Goal: Communication & Community: Answer question/provide support

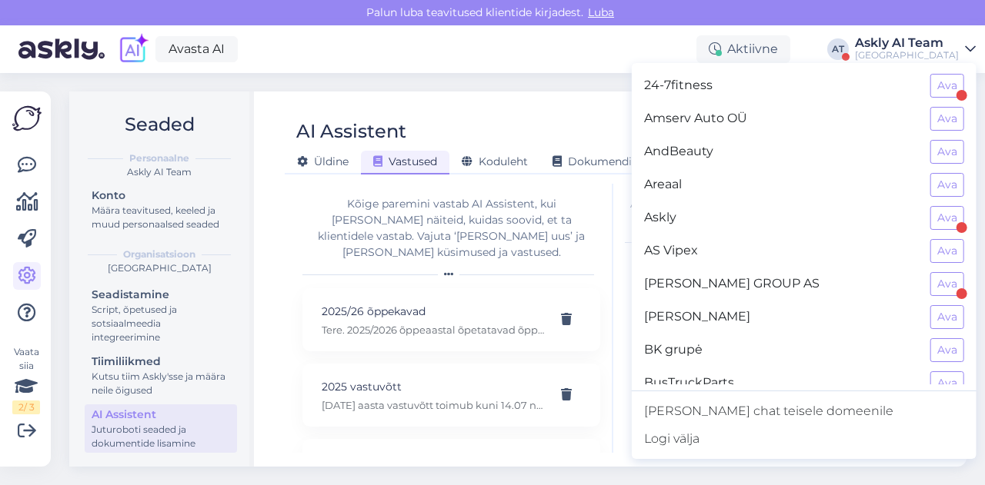
scroll to position [1239, 0]
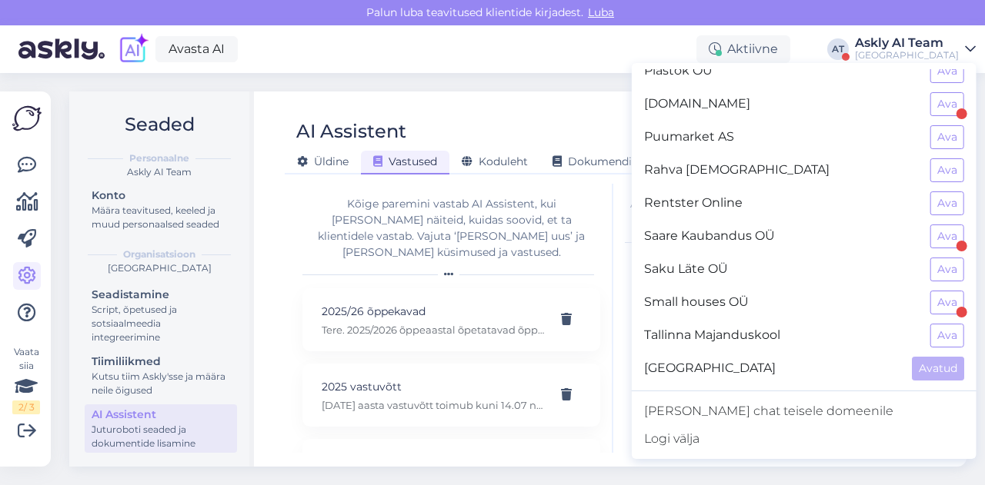
click at [445, 68] on div "Avasta AI Aktiivne AT Askly AI Team Tallinna Tehnikakõrgkool 24-7fitness Ava Am…" at bounding box center [492, 49] width 985 height 48
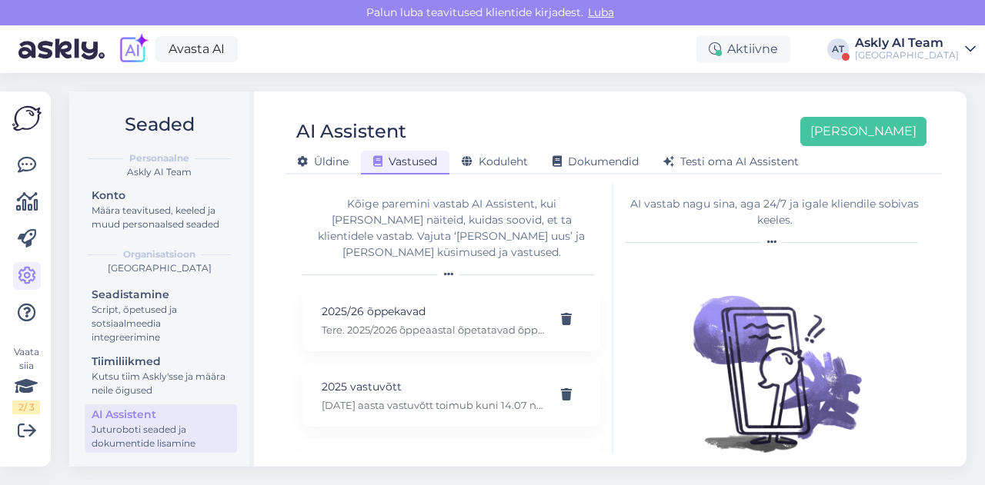
click at [919, 47] on div "Askly AI Team" at bounding box center [907, 43] width 104 height 12
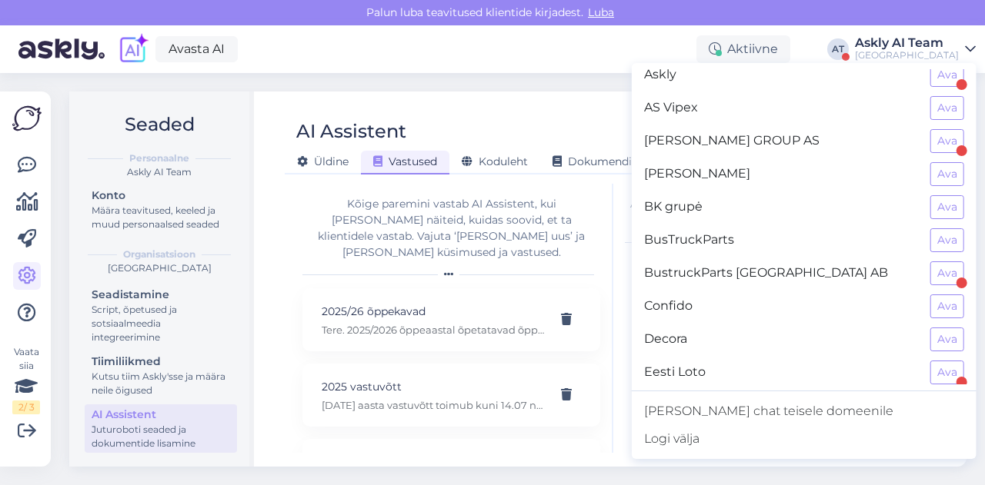
scroll to position [0, 0]
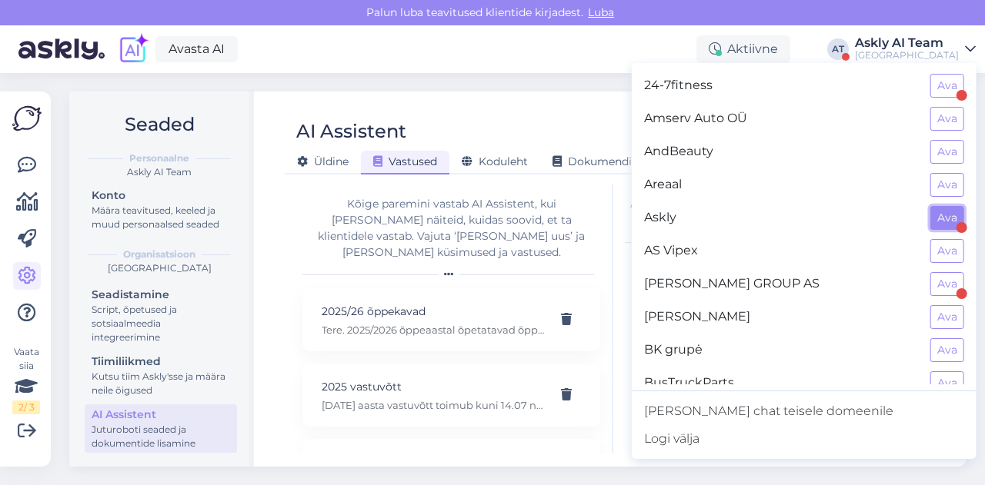
click at [930, 222] on button "Ava" at bounding box center [947, 218] width 34 height 24
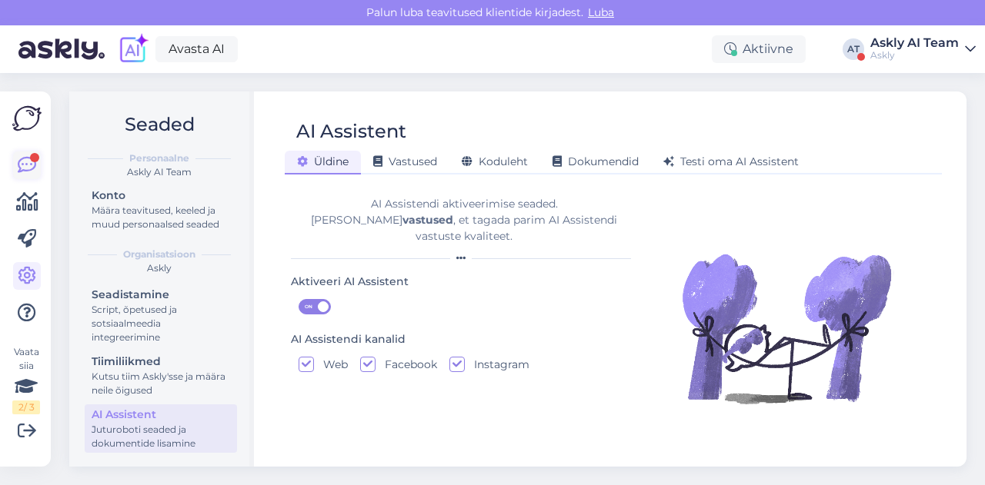
click at [32, 157] on div at bounding box center [34, 157] width 9 height 9
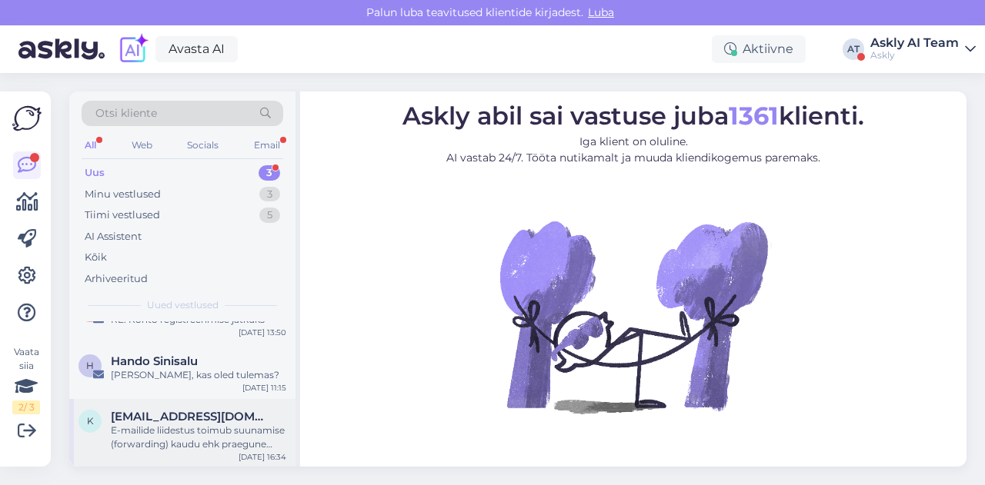
scroll to position [29, 0]
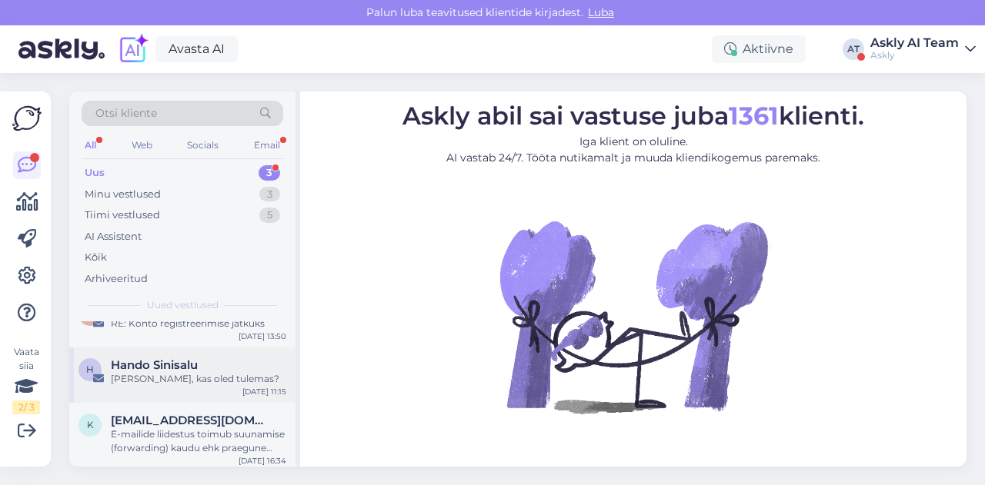
click at [183, 372] on div "[PERSON_NAME], kas oled tulemas?" at bounding box center [198, 379] width 175 height 14
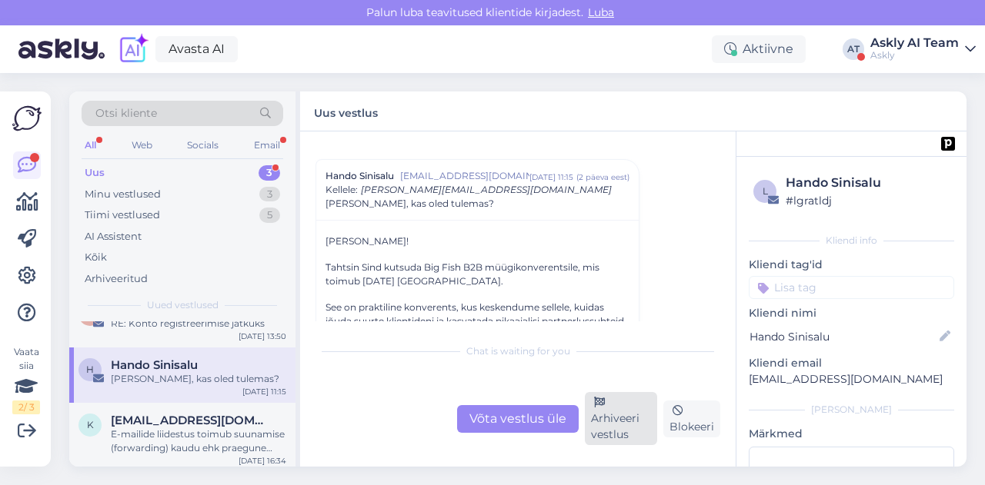
click at [615, 411] on div "Arhiveeri vestlus" at bounding box center [621, 418] width 72 height 53
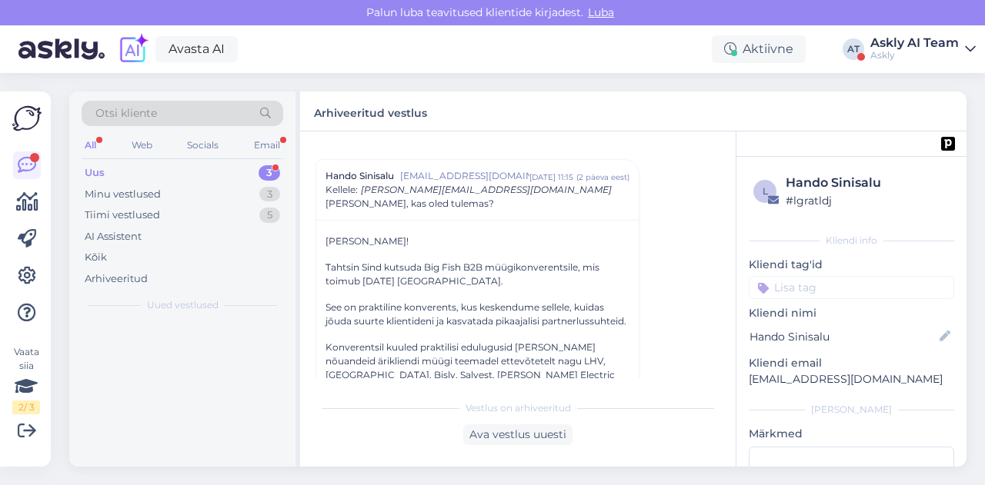
scroll to position [0, 0]
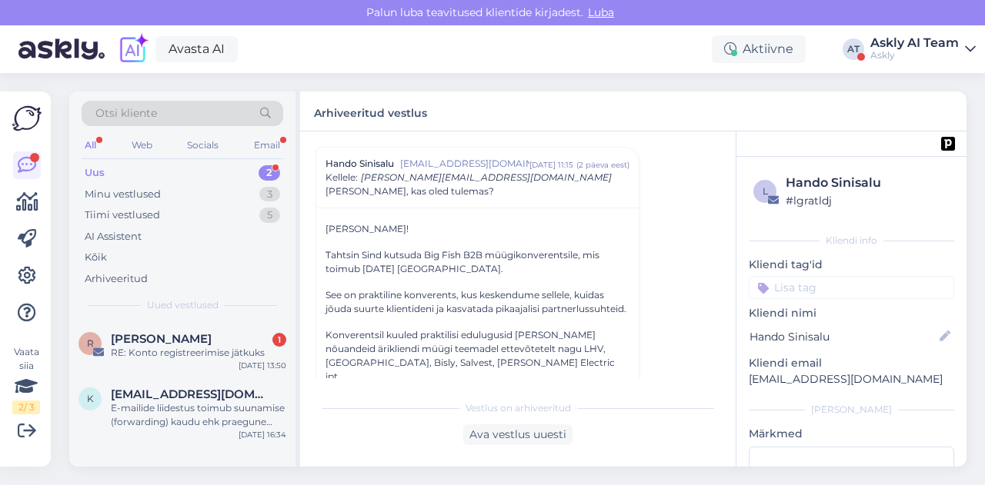
click at [933, 47] on div "Askly AI Team" at bounding box center [914, 43] width 88 height 12
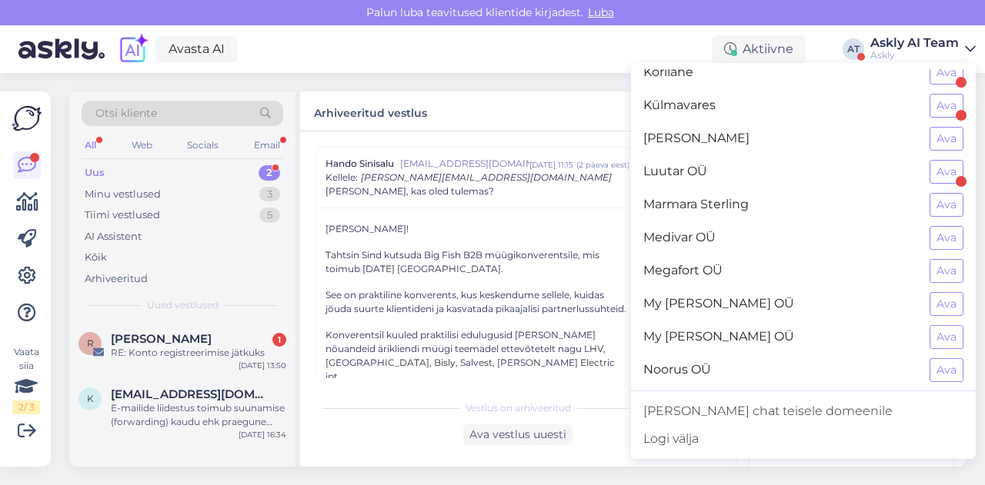
scroll to position [806, 0]
click at [816, 5] on div "[PERSON_NAME] teavitused klientide kirjadest. [GEOGRAPHIC_DATA]" at bounding box center [492, 12] width 985 height 25
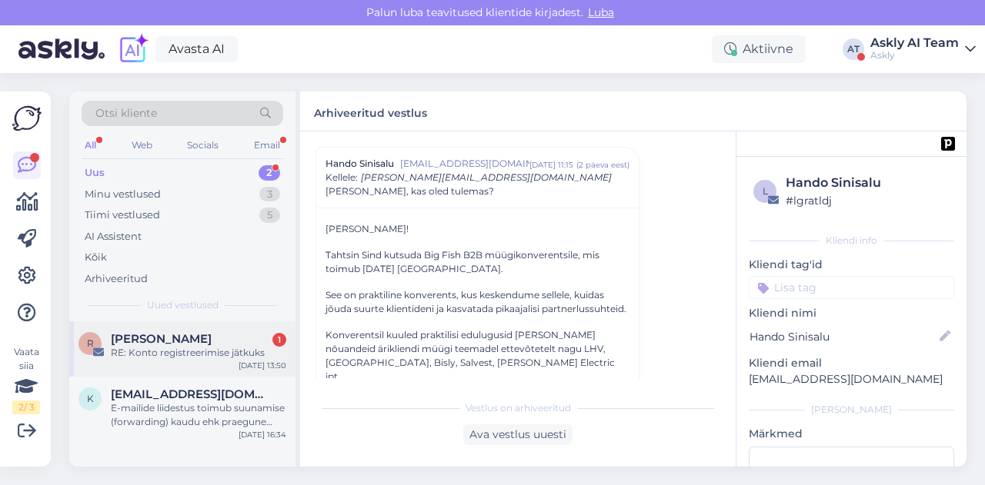
click at [184, 352] on div "RE: Konto registreerimise jätkuks" at bounding box center [198, 353] width 175 height 14
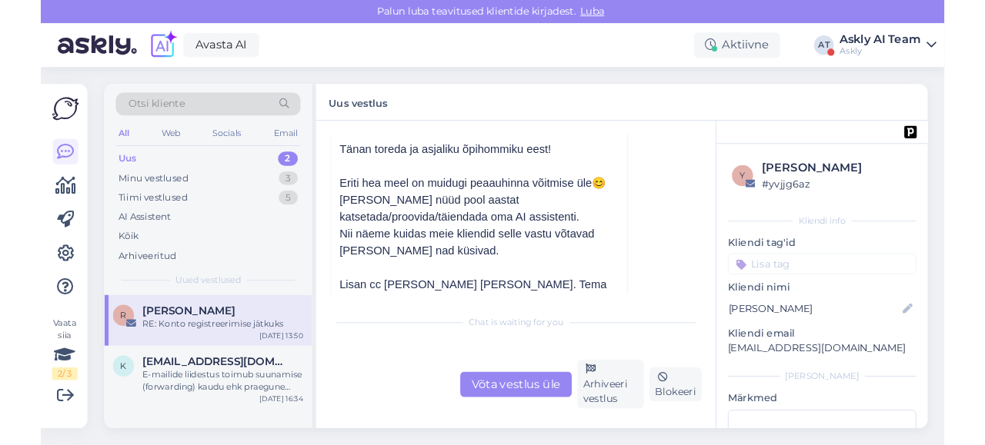
scroll to position [162, 0]
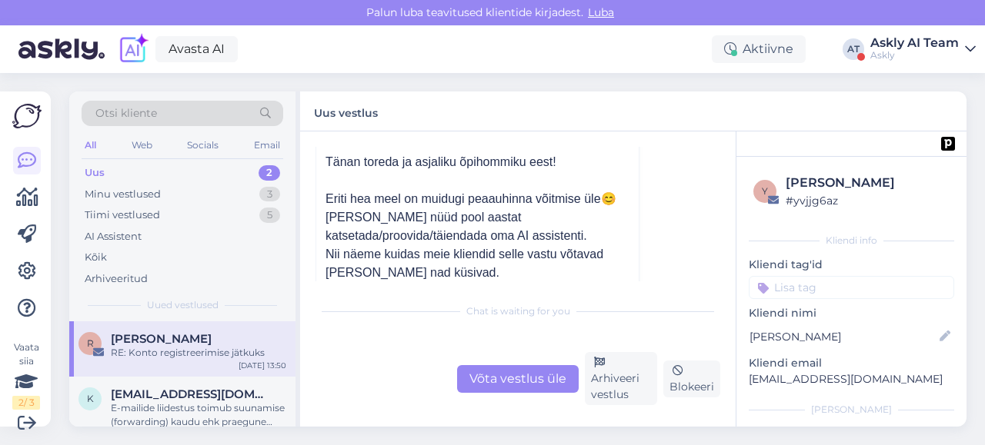
click at [918, 65] on div "Avasta AI Aktiivne AT Askly AI Team Askly 24-7fitness Ava Amserv Auto OÜ Ava An…" at bounding box center [492, 49] width 985 height 48
click at [915, 55] on div "Askly" at bounding box center [914, 55] width 88 height 12
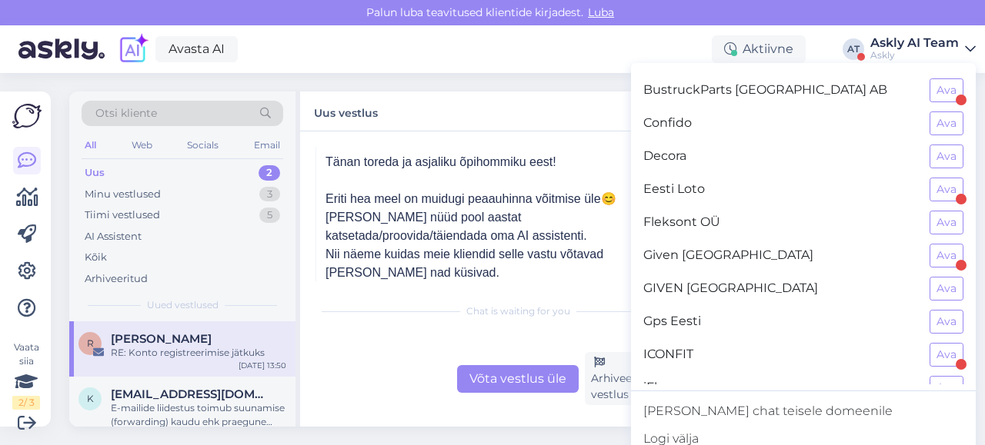
scroll to position [325, 0]
click at [939, 222] on button "Ava" at bounding box center [946, 224] width 34 height 24
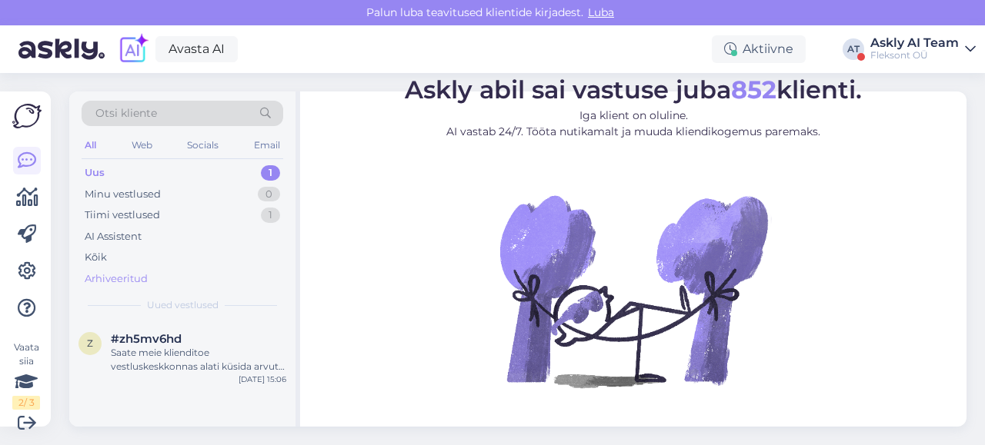
click at [142, 275] on div "Arhiveeritud" at bounding box center [116, 279] width 63 height 15
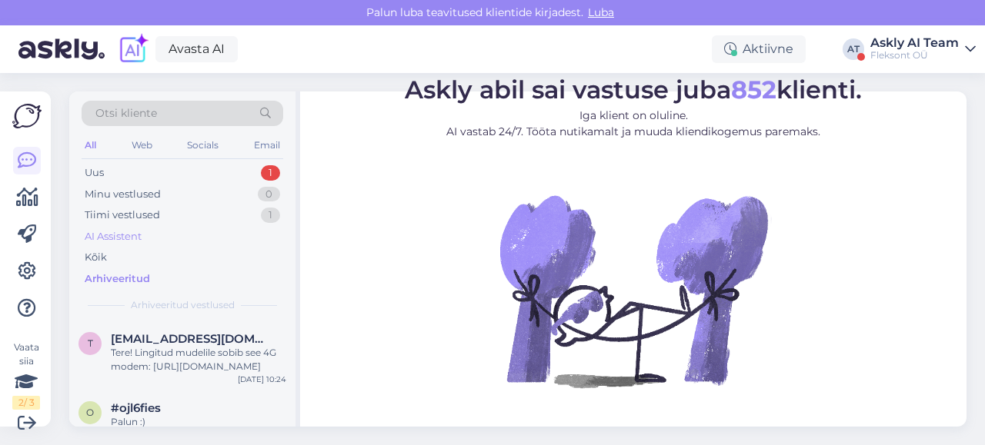
click at [108, 236] on div "AI Assistent" at bounding box center [113, 236] width 57 height 15
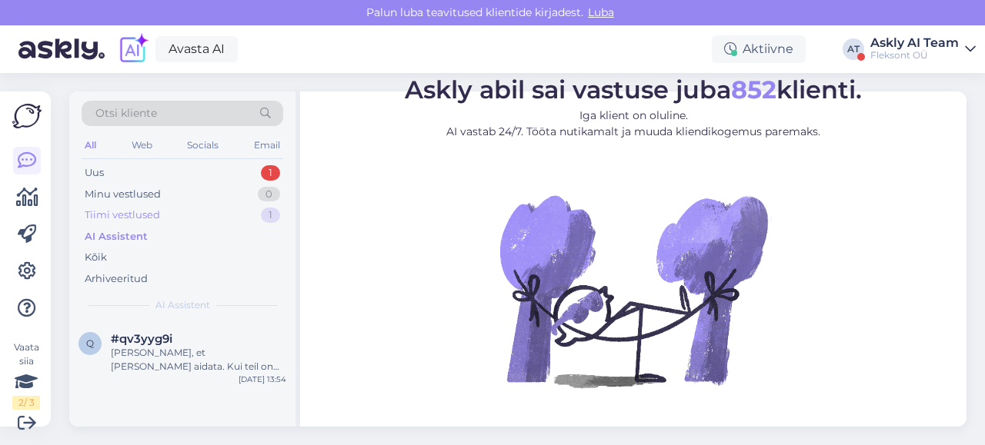
click at [121, 212] on div "Tiimi vestlused" at bounding box center [122, 215] width 75 height 15
click at [132, 274] on div "Arhiveeritud" at bounding box center [116, 279] width 63 height 15
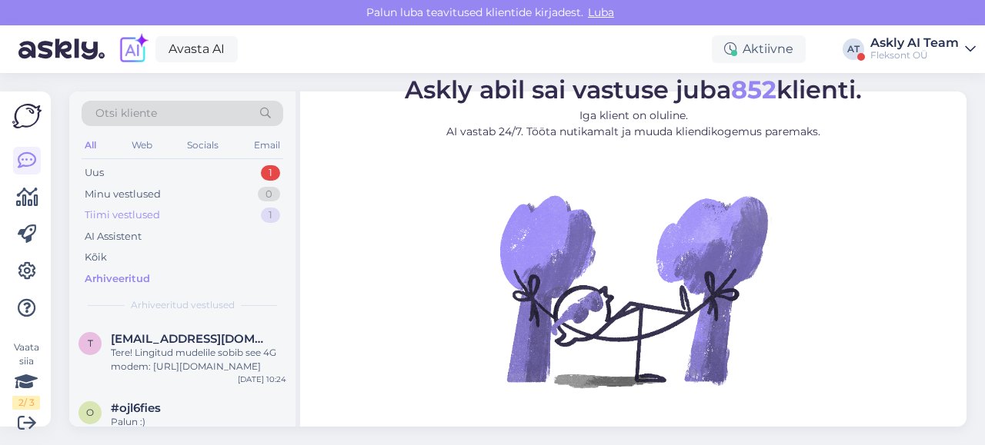
click at [115, 218] on div "Tiimi vestlused" at bounding box center [122, 215] width 75 height 15
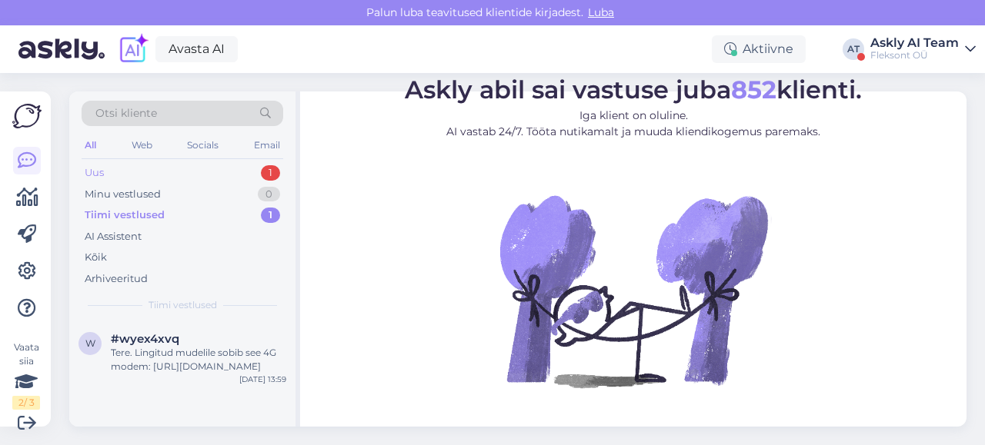
click at [138, 174] on div "Uus 1" at bounding box center [183, 173] width 202 height 22
click at [22, 272] on icon at bounding box center [27, 271] width 18 height 18
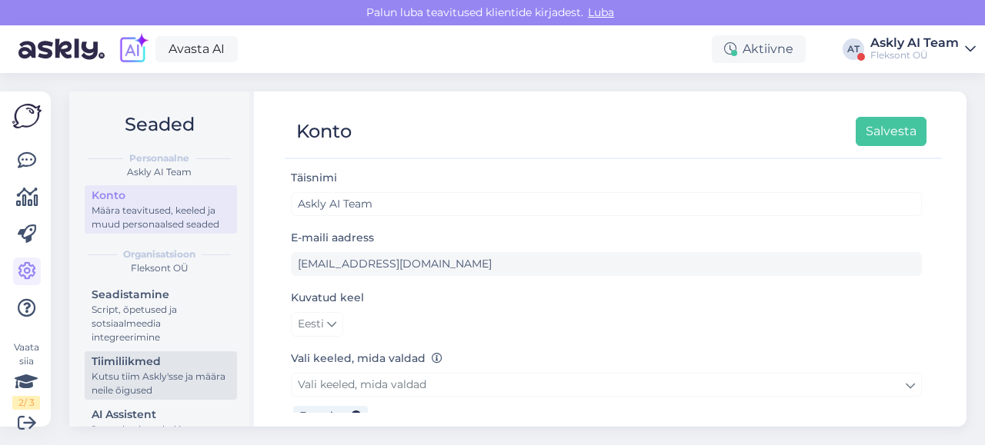
scroll to position [53, 0]
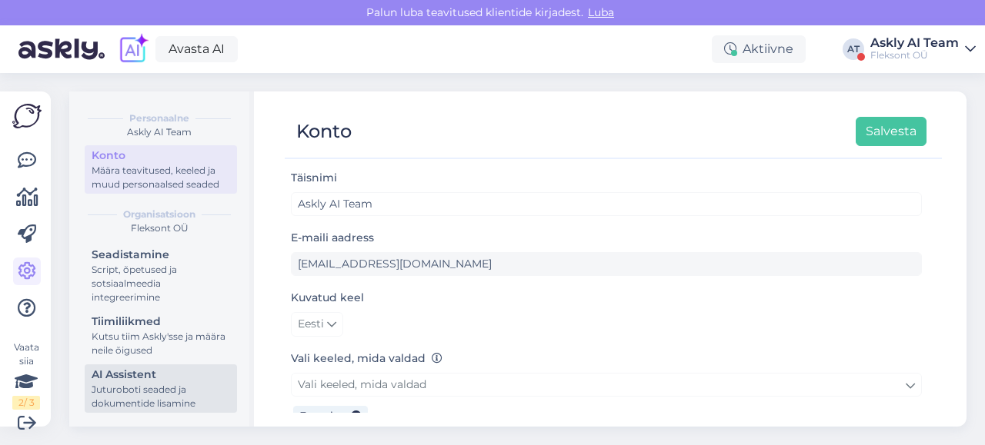
click at [128, 385] on div "Juturoboti seaded ja dokumentide lisamine" at bounding box center [161, 397] width 138 height 28
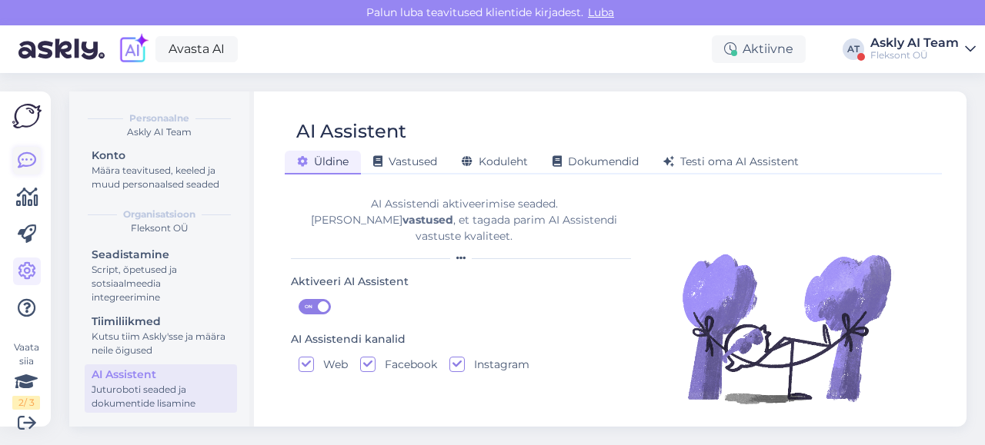
click at [25, 155] on icon at bounding box center [27, 161] width 18 height 18
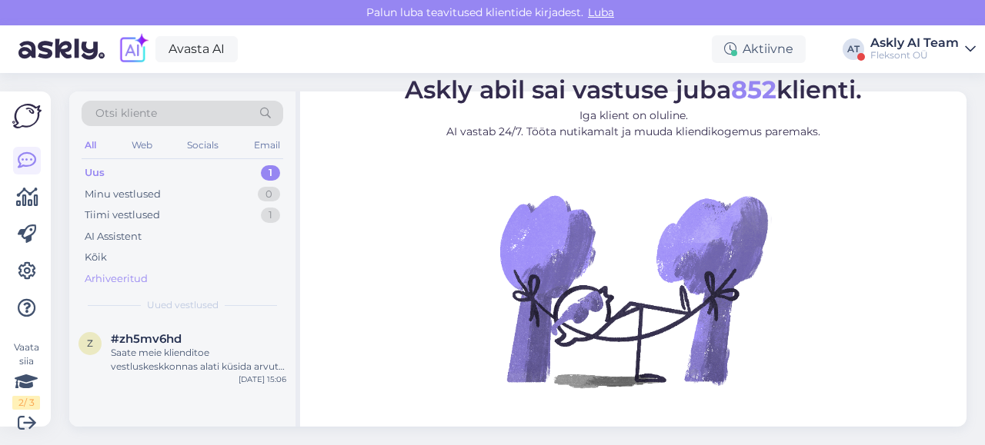
click at [110, 274] on div "Arhiveeritud" at bounding box center [116, 279] width 63 height 15
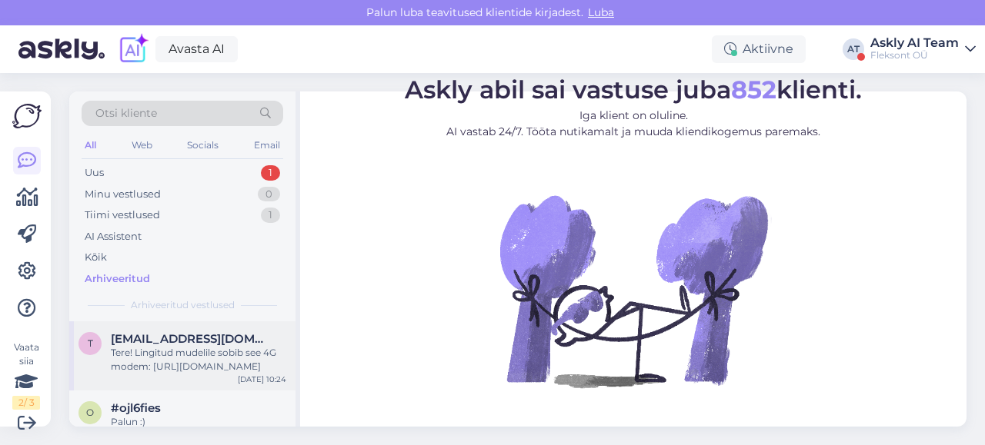
click at [171, 353] on div "Tere! Lingitud mudelile sobib see 4G modem: [URL][DOMAIN_NAME]" at bounding box center [198, 360] width 175 height 28
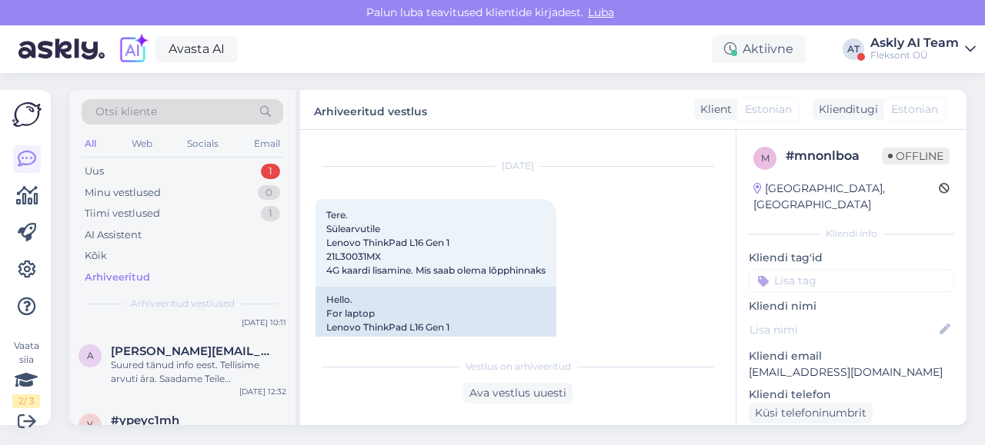
scroll to position [475, 0]
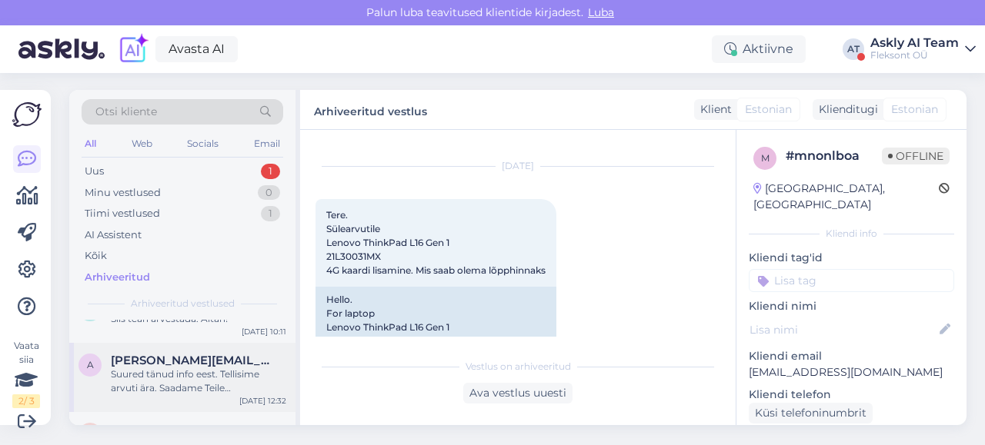
click at [161, 365] on span "[PERSON_NAME][EMAIL_ADDRESS][DOMAIN_NAME]" at bounding box center [191, 361] width 160 height 14
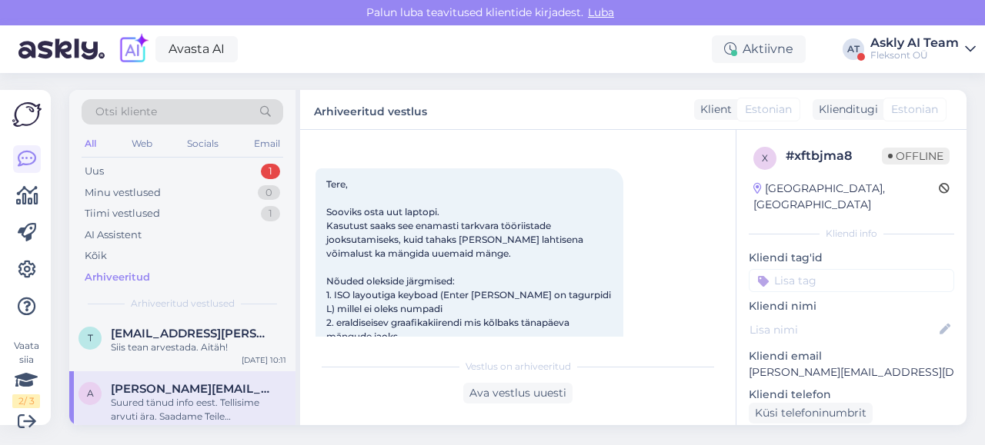
scroll to position [447, 0]
click at [198, 338] on span "[EMAIL_ADDRESS][PERSON_NAME][DOMAIN_NAME]" at bounding box center [191, 334] width 160 height 14
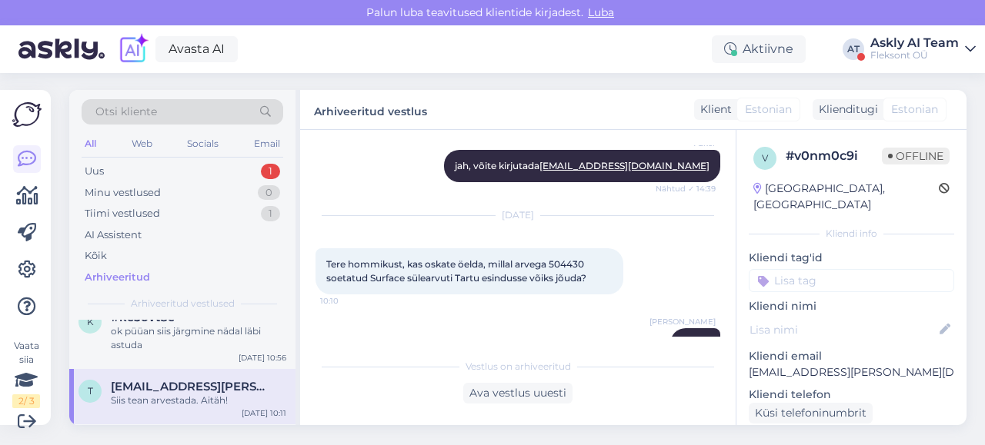
scroll to position [373, 0]
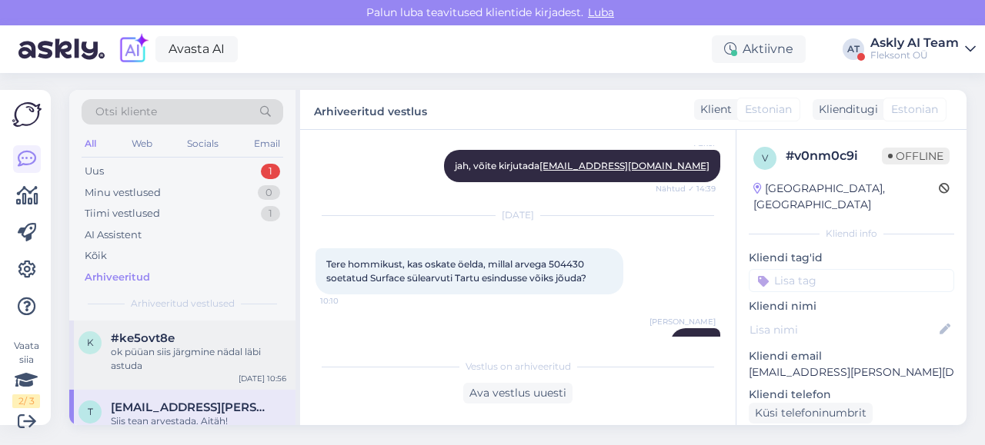
click at [190, 358] on div "ok püüan siis järgmine nädal läbi astuda" at bounding box center [198, 359] width 175 height 28
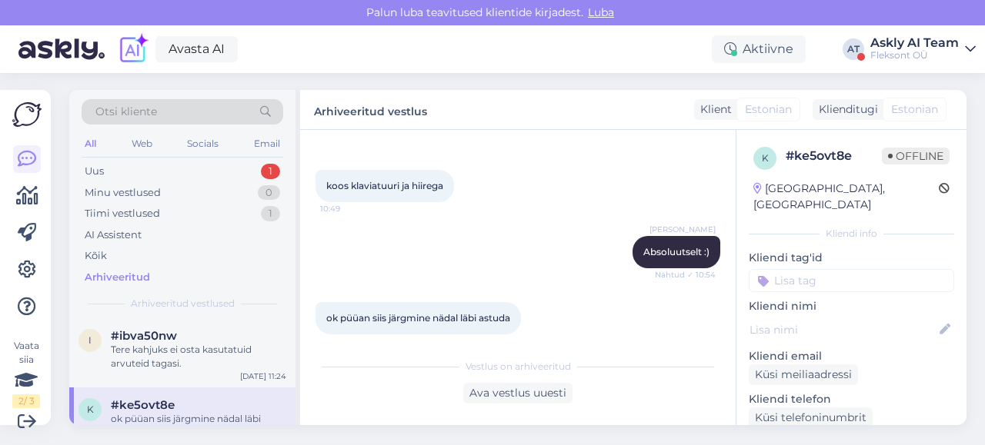
scroll to position [305, 0]
click at [164, 349] on div "Tere kahjuks ei osta kasutatuid arvuteid tagasi." at bounding box center [198, 359] width 175 height 28
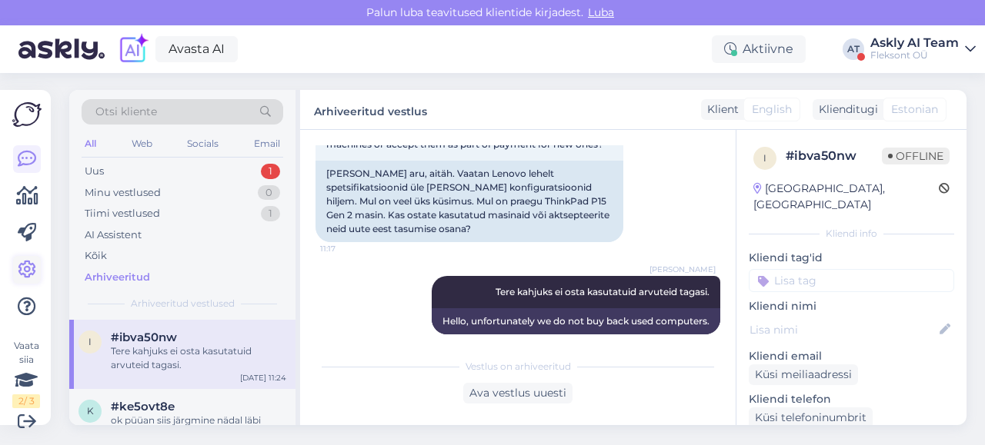
click at [31, 267] on icon at bounding box center [27, 270] width 18 height 18
